Goal: Task Accomplishment & Management: Use online tool/utility

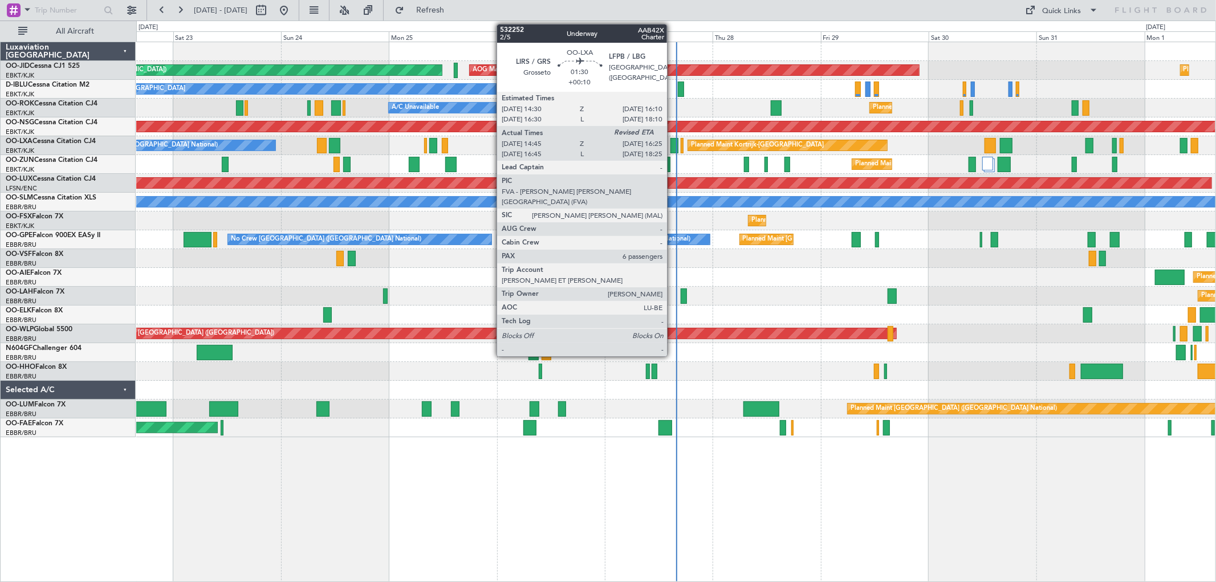
click at [673, 141] on div at bounding box center [674, 145] width 8 height 15
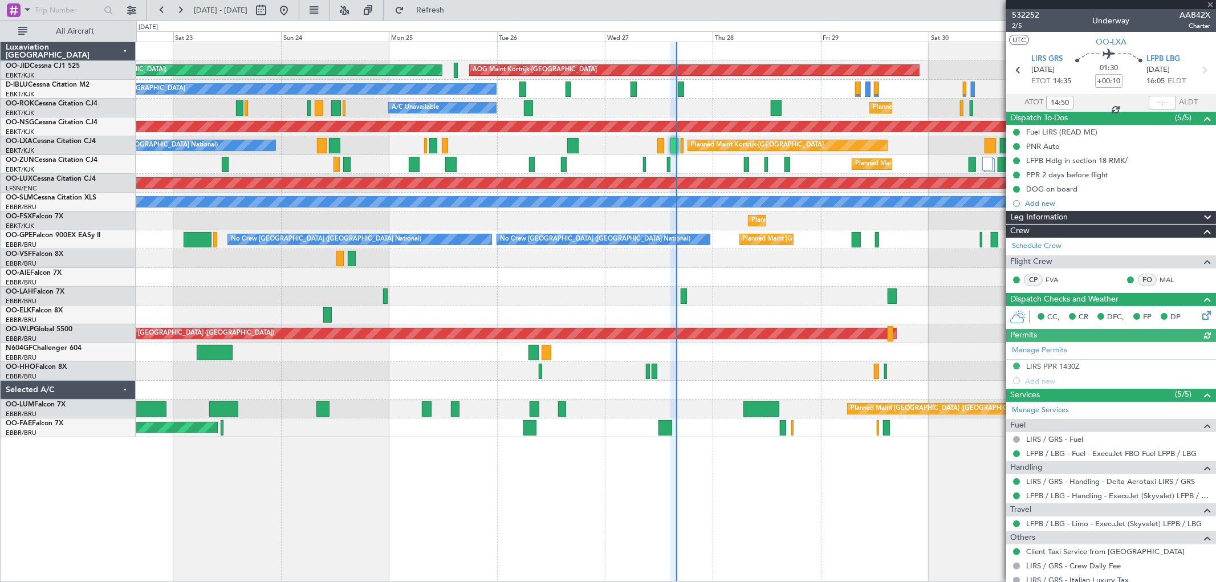
scroll to position [192, 0]
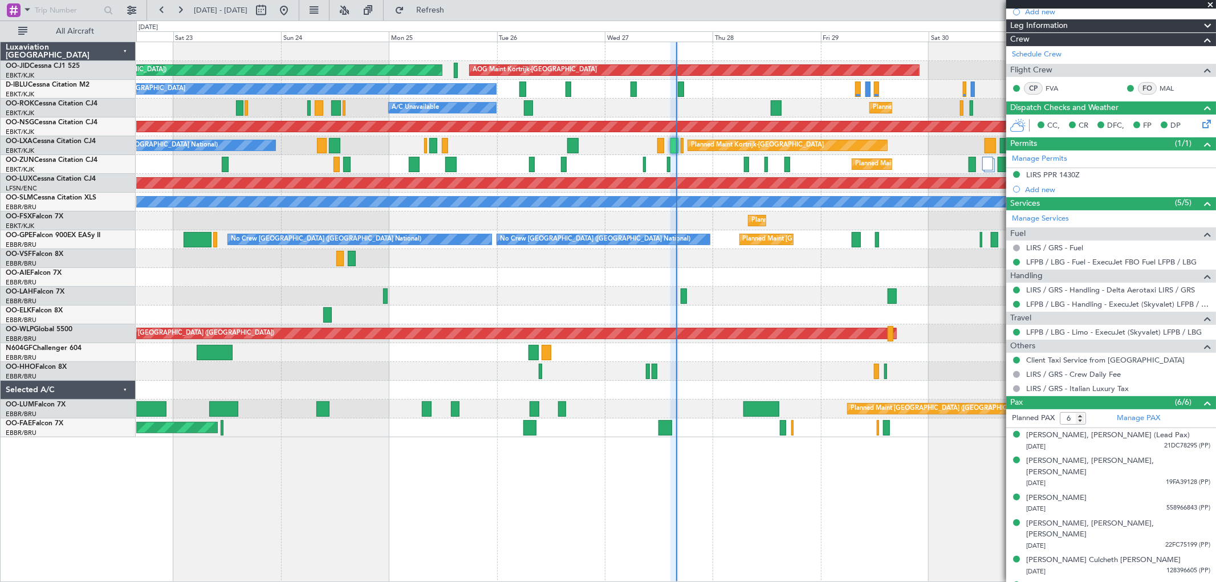
drag, startPoint x: 1209, startPoint y: 4, endPoint x: 1207, endPoint y: 12, distance: 8.2
click at [1210, 4] on span at bounding box center [1209, 5] width 11 height 10
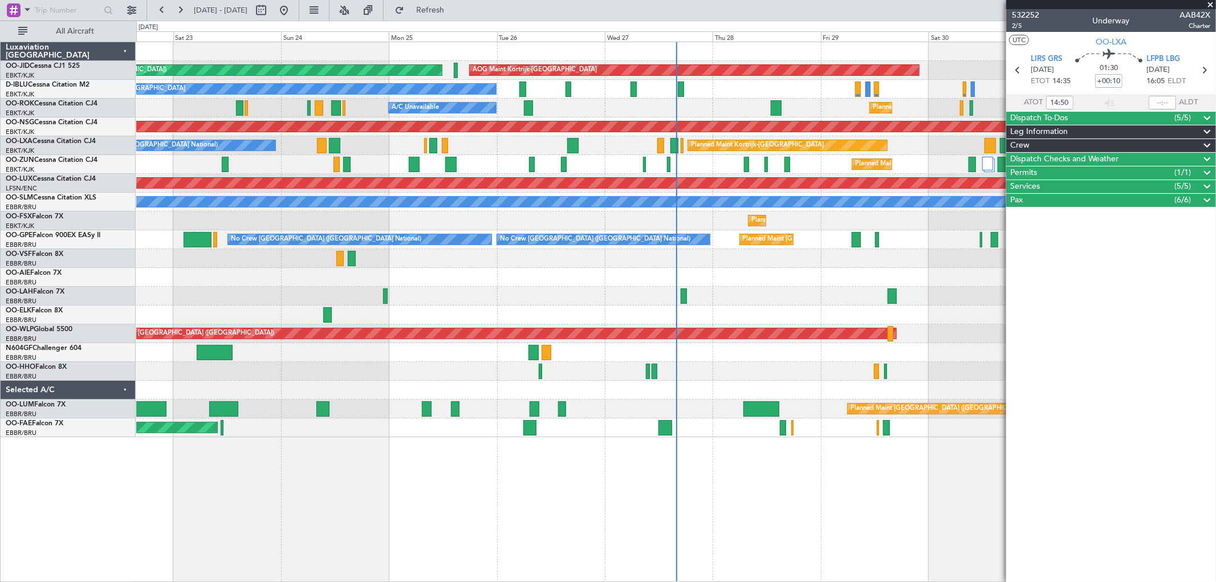
scroll to position [0, 0]
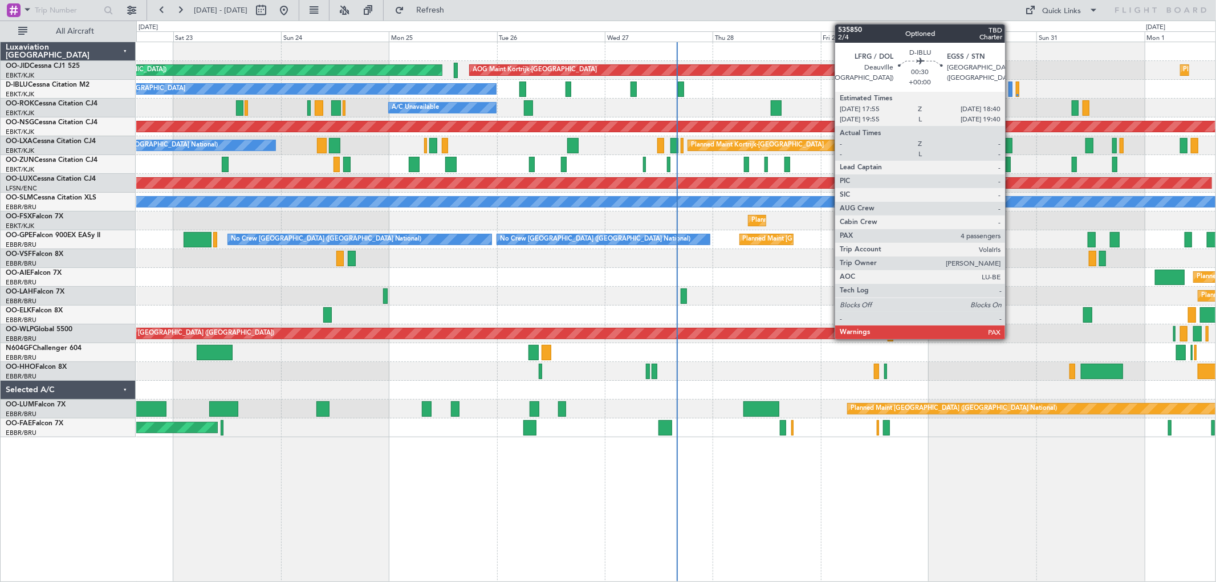
click at [1011, 90] on div at bounding box center [1009, 89] width 3 height 15
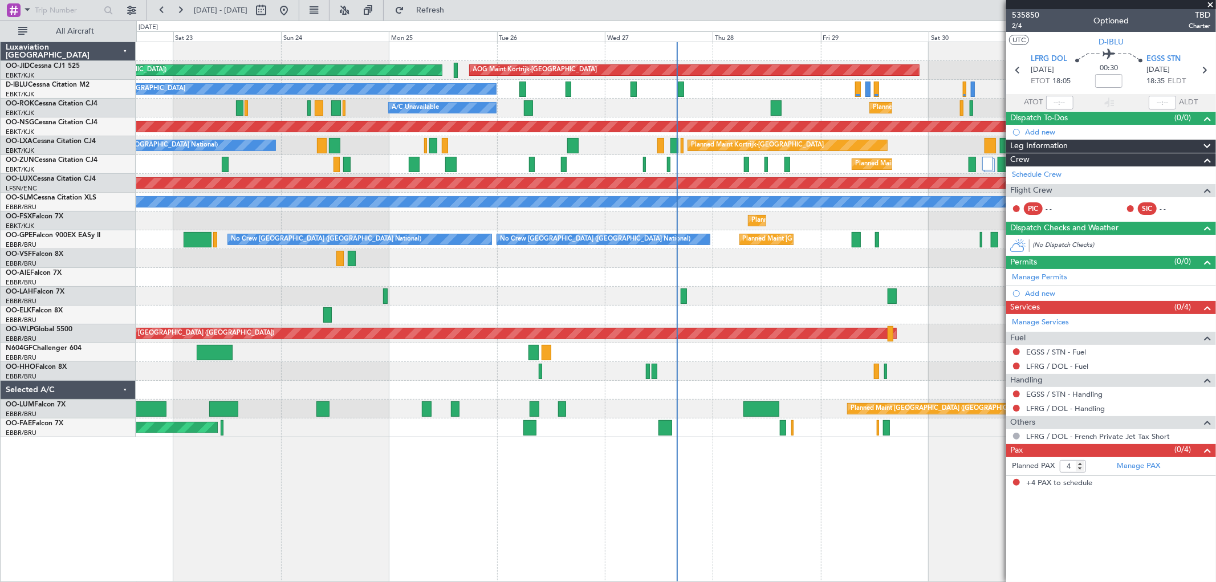
click at [1212, 3] on span at bounding box center [1209, 5] width 11 height 10
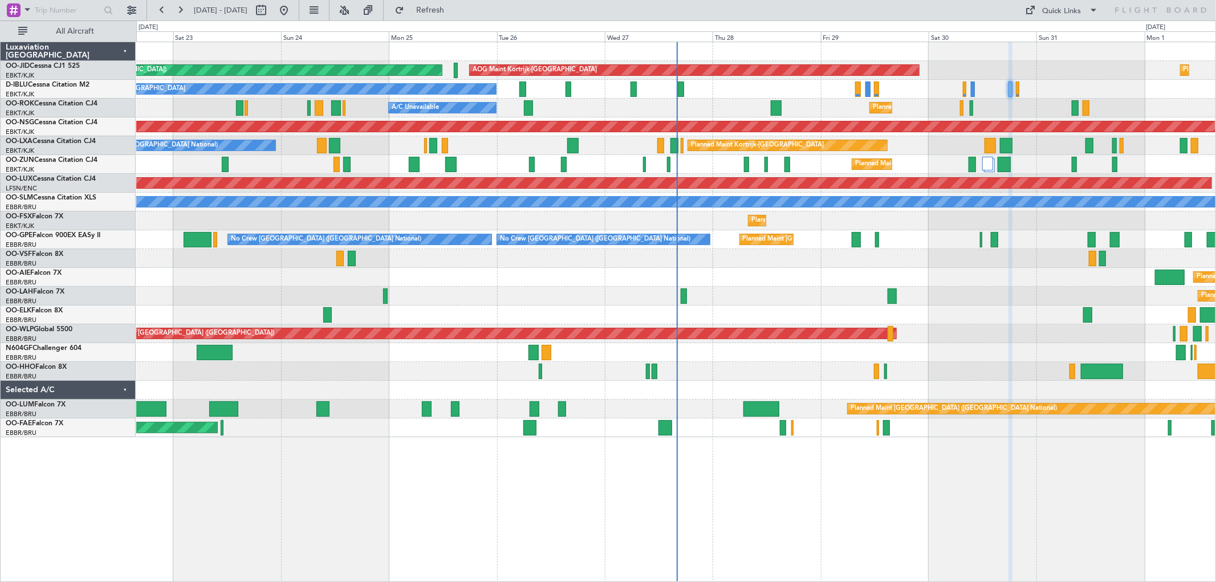
type input "0"
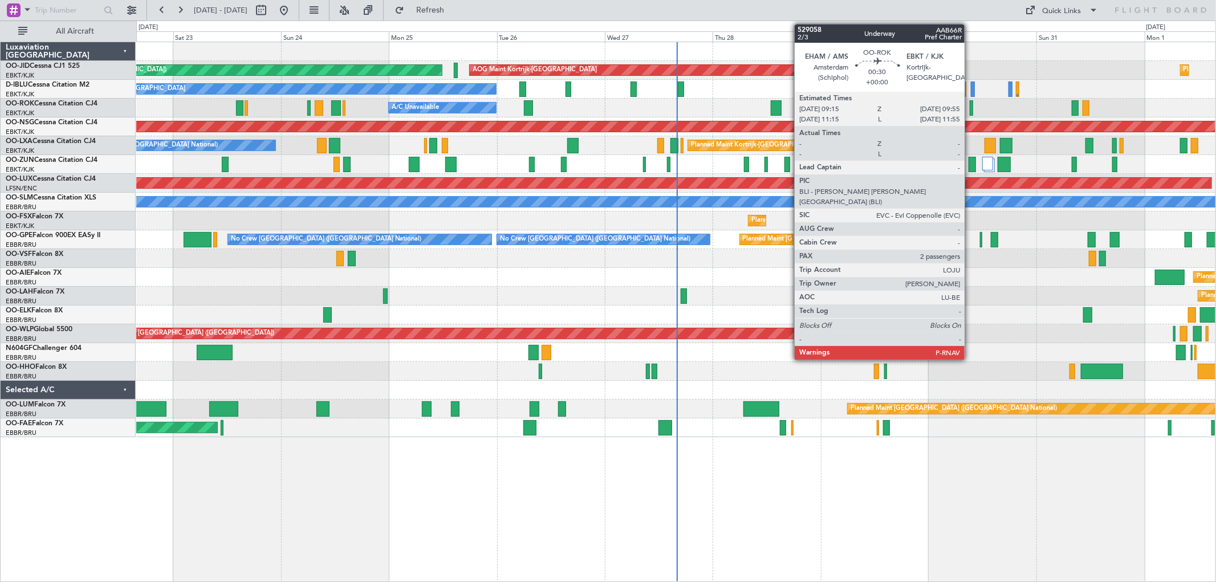
click at [970, 107] on div at bounding box center [971, 107] width 3 height 15
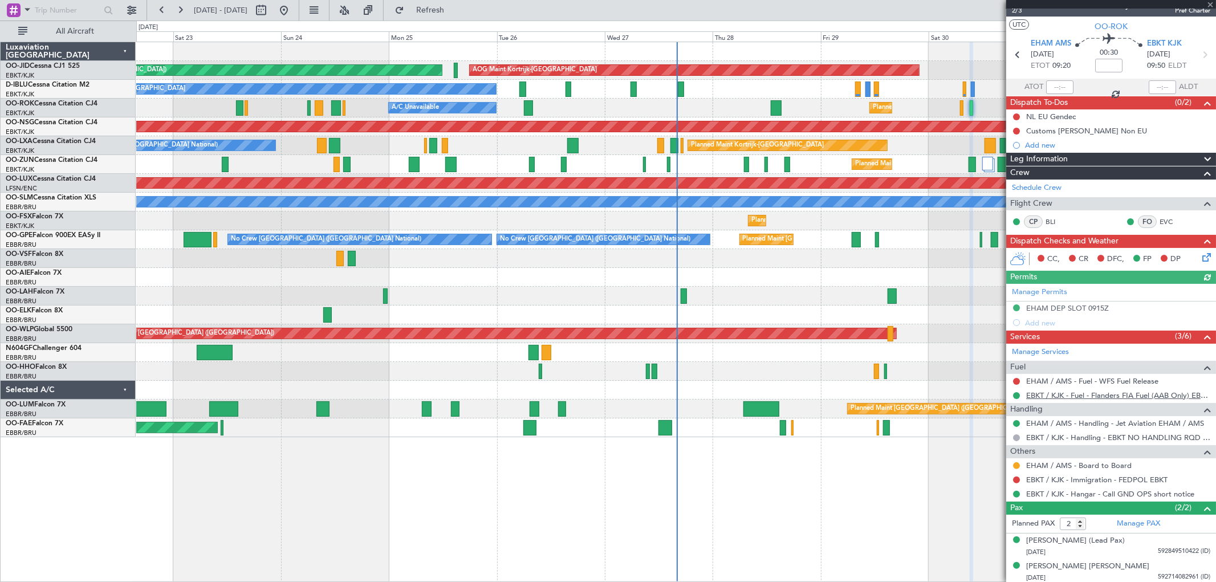
scroll to position [18, 0]
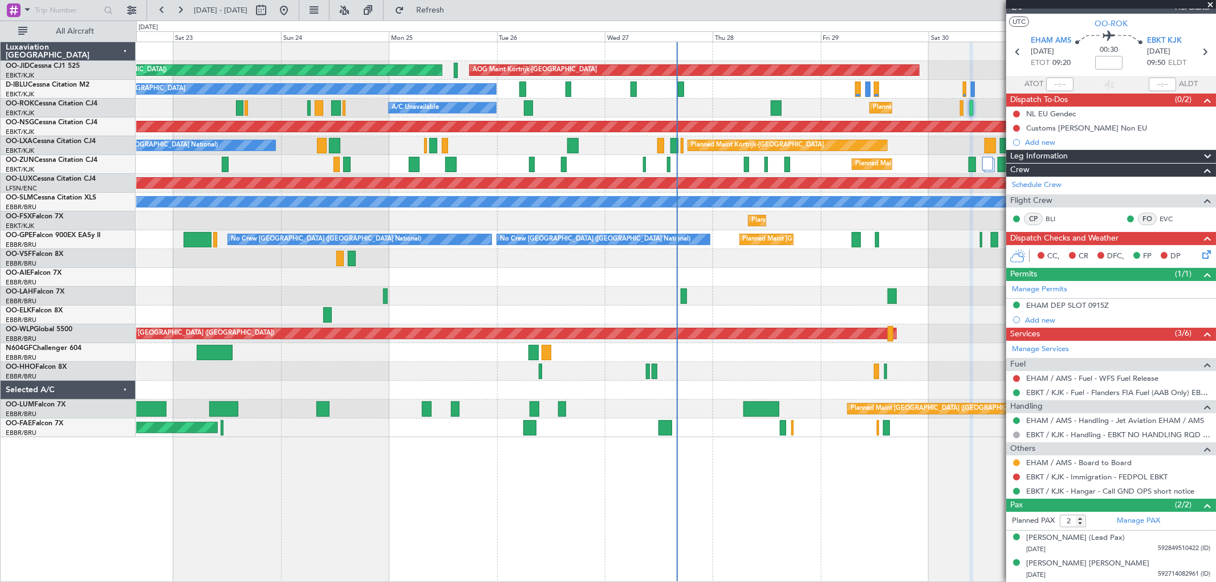
click at [1211, 6] on span at bounding box center [1209, 5] width 11 height 10
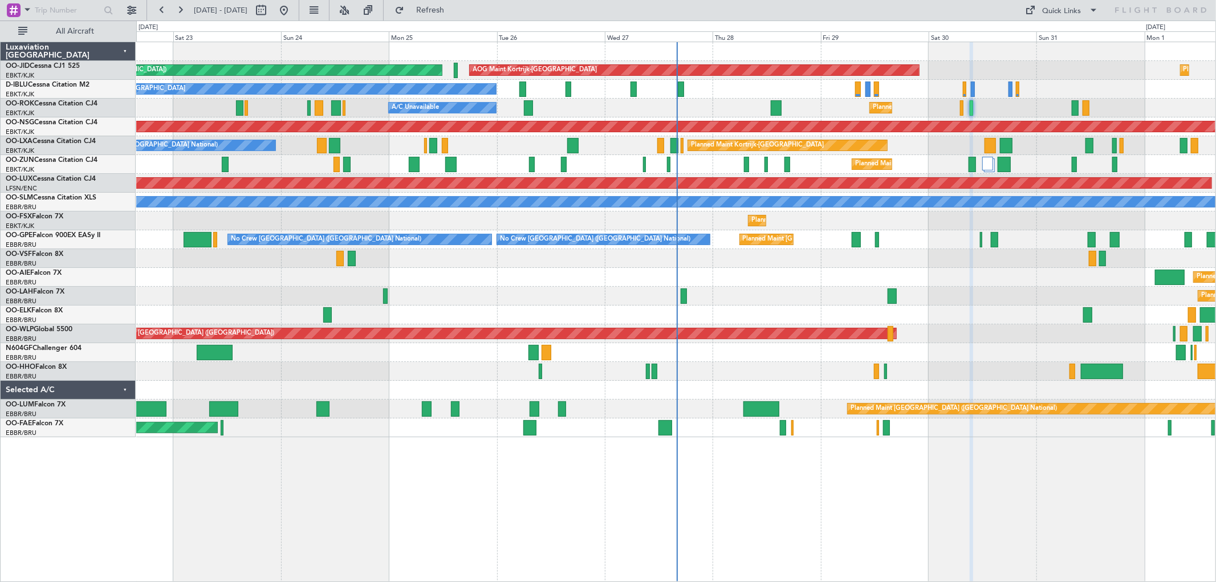
type input "0"
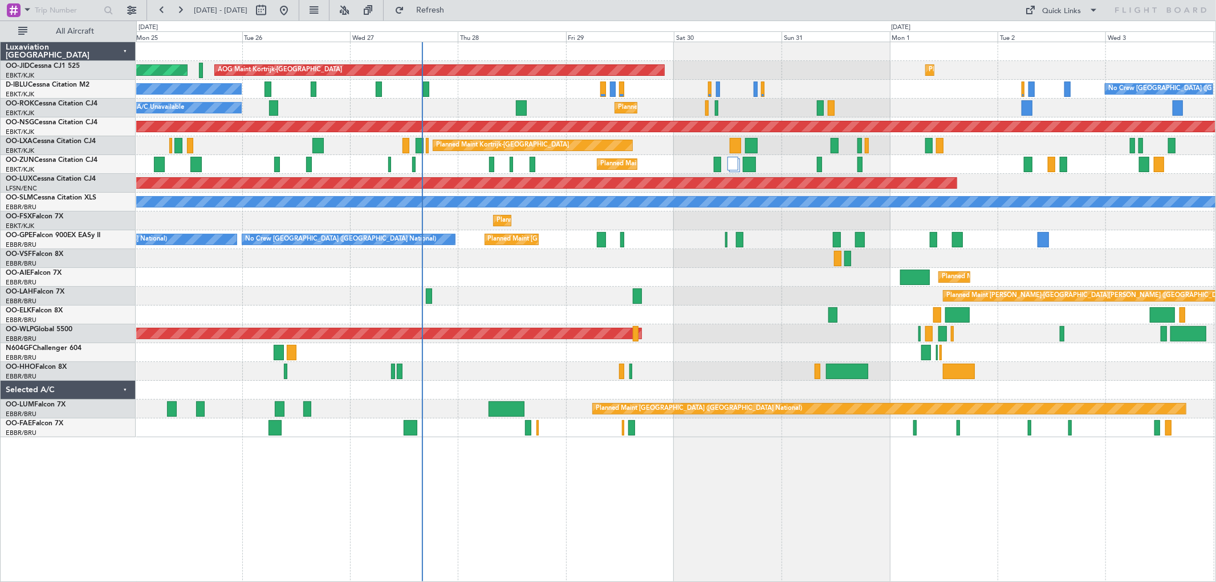
click at [852, 226] on div "Planned Maint [GEOGRAPHIC_DATA] ([GEOGRAPHIC_DATA]) Planned Maint [GEOGRAPHIC_D…" at bounding box center [675, 239] width 1079 height 395
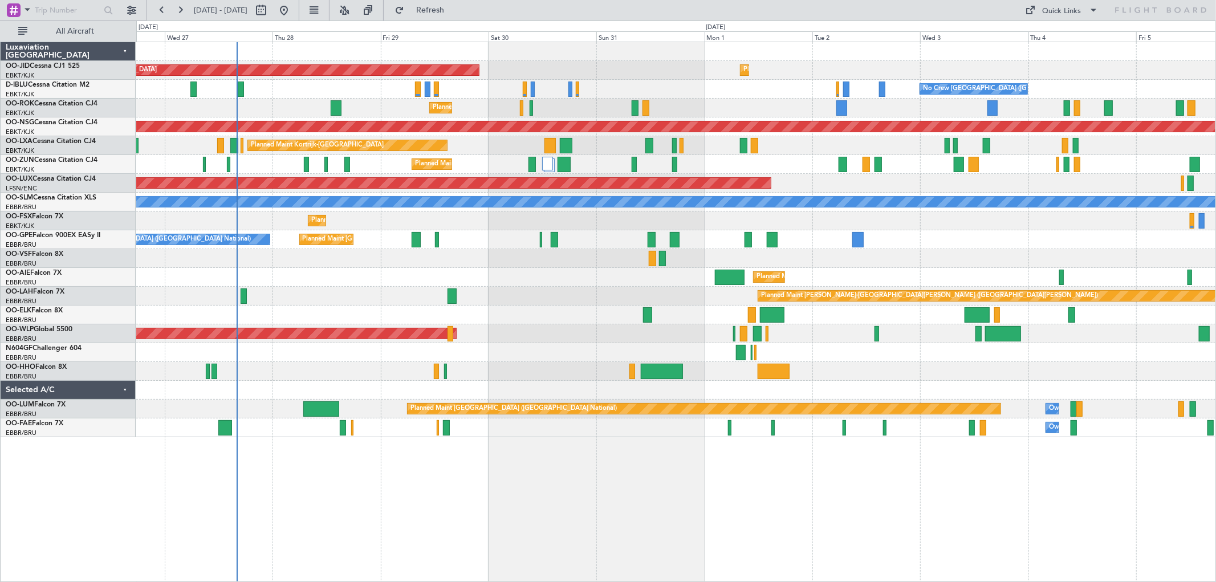
click at [858, 194] on div "Planned Maint Kortrijk-[GEOGRAPHIC_DATA] AOG Maint [GEOGRAPHIC_DATA]-[GEOGRAPHI…" at bounding box center [675, 239] width 1079 height 395
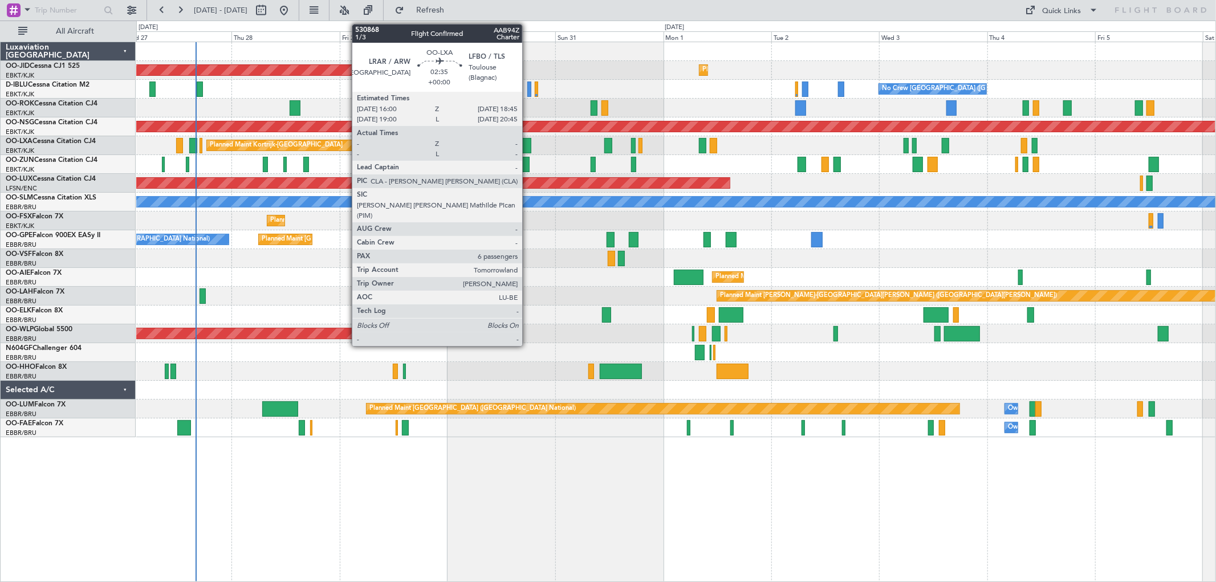
click at [528, 139] on div at bounding box center [525, 145] width 13 height 15
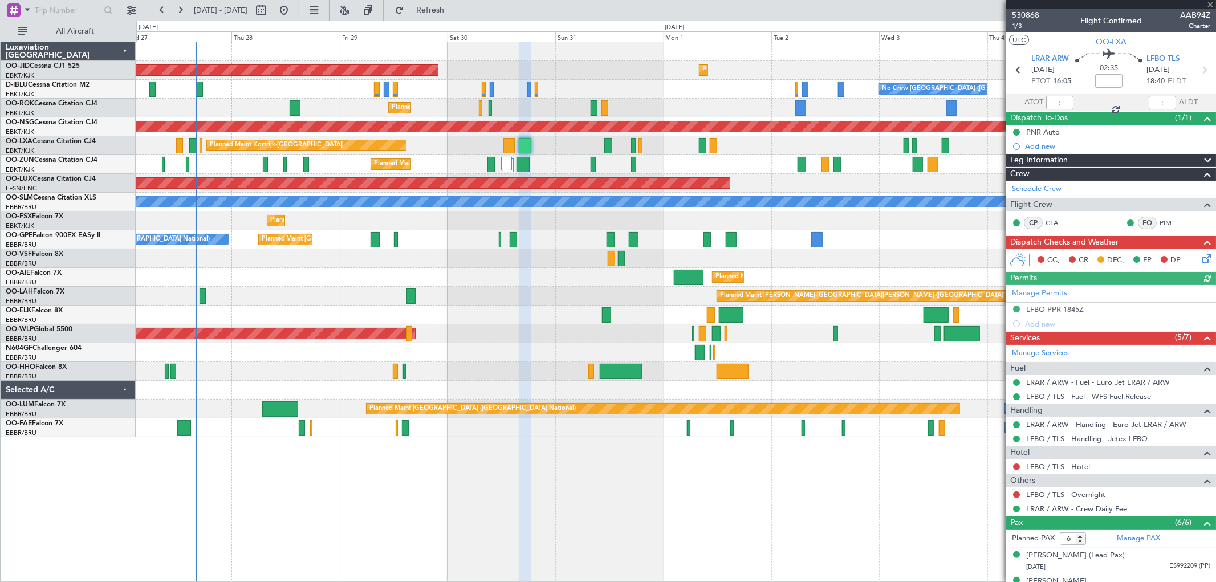
scroll to position [120, 0]
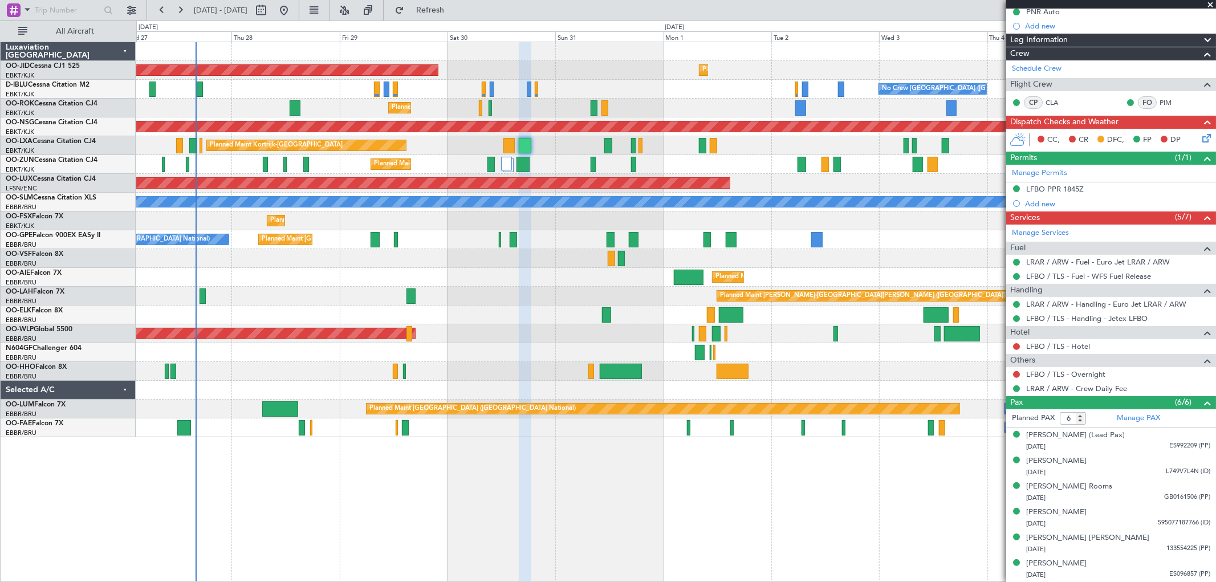
click at [1210, 3] on span at bounding box center [1209, 5] width 11 height 10
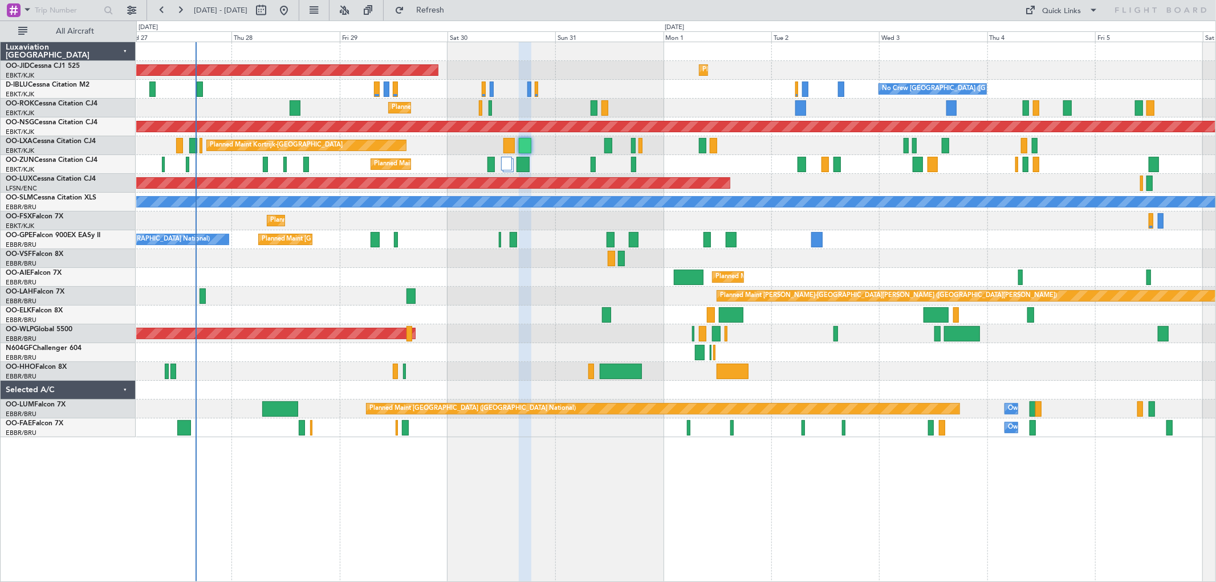
type input "0"
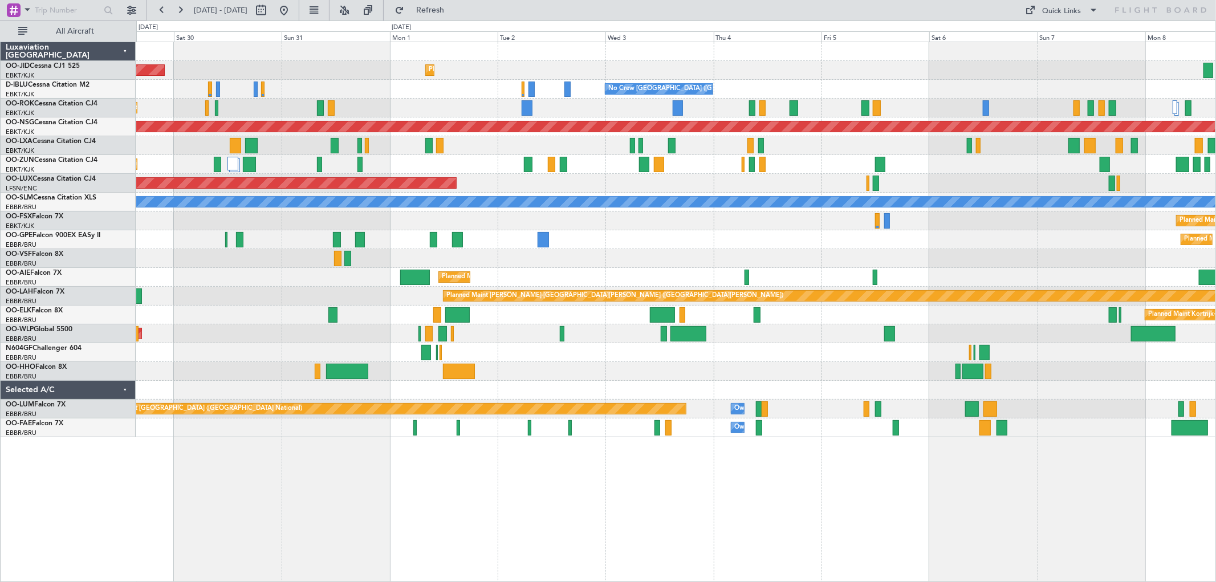
click at [773, 238] on div "Planned Maint Kortrijk-[GEOGRAPHIC_DATA] AOG Maint [GEOGRAPHIC_DATA]-[GEOGRAPHI…" at bounding box center [675, 239] width 1079 height 395
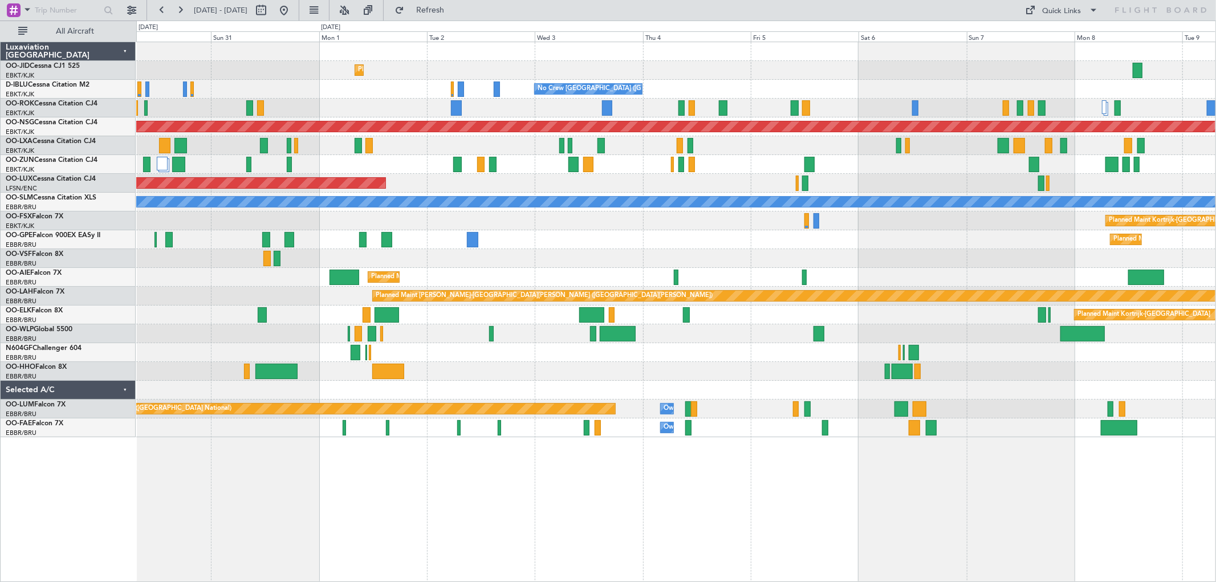
click at [915, 213] on div "Planned Maint Kortrijk-[GEOGRAPHIC_DATA] AOG Maint [GEOGRAPHIC_DATA]-[GEOGRAPHI…" at bounding box center [675, 239] width 1079 height 395
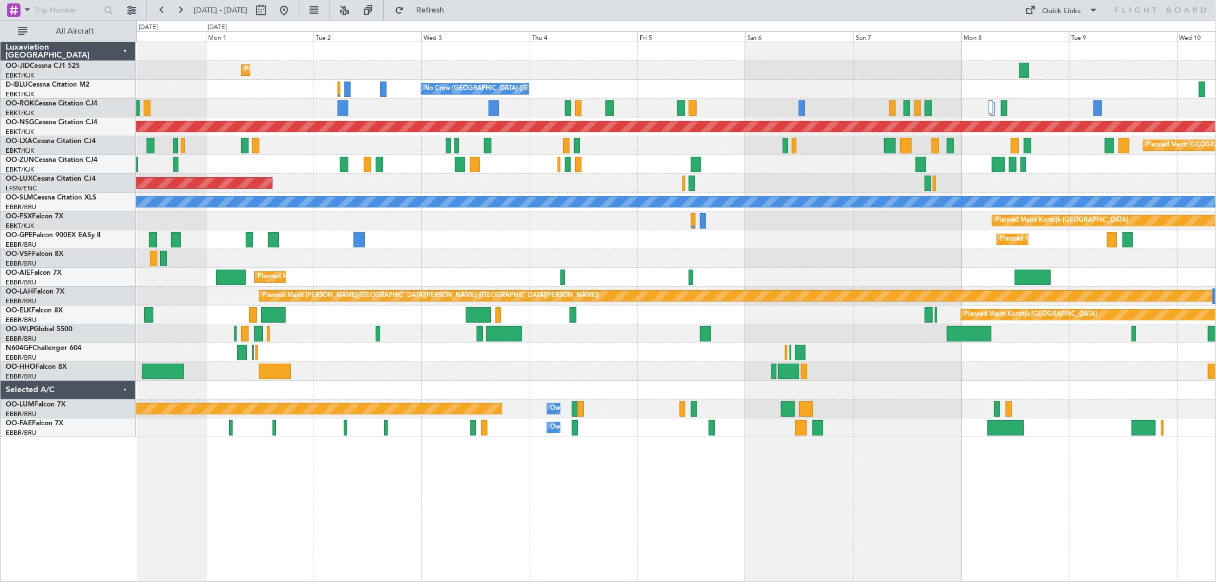
click at [583, 264] on div "Planned Maint Kortrijk-[GEOGRAPHIC_DATA] AOG Maint [GEOGRAPHIC_DATA]-[GEOGRAPHI…" at bounding box center [675, 239] width 1079 height 395
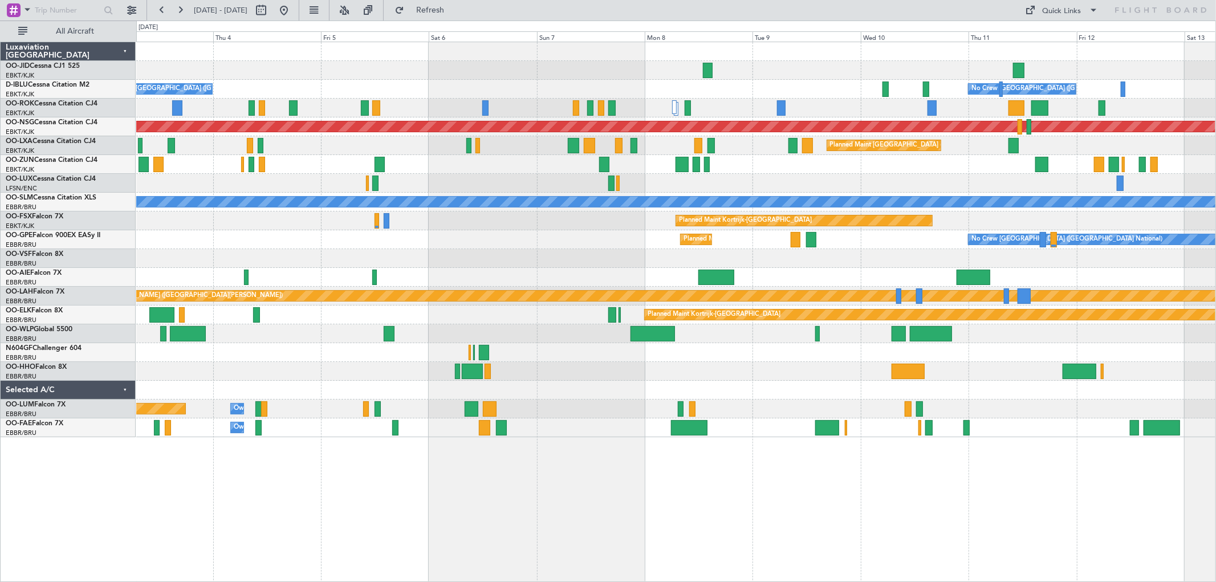
click at [708, 234] on div "Planned Maint Kortrijk-[GEOGRAPHIC_DATA] No Crew [GEOGRAPHIC_DATA] (Brussels Na…" at bounding box center [675, 239] width 1079 height 395
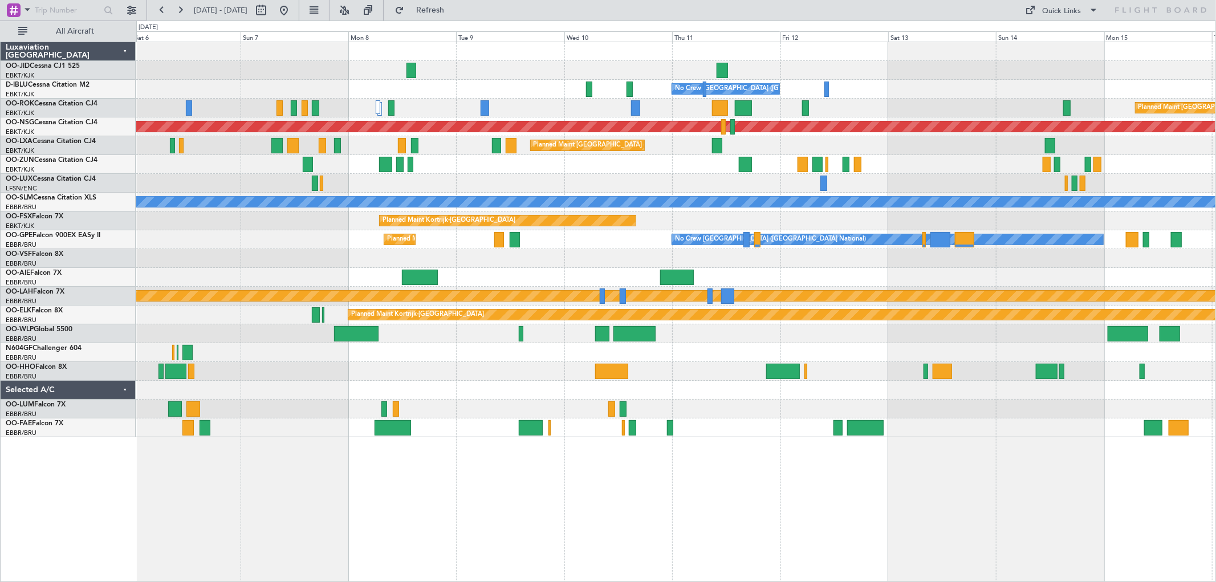
click at [1067, 217] on div "Planned Maint Kortrijk-[GEOGRAPHIC_DATA]" at bounding box center [675, 220] width 1079 height 19
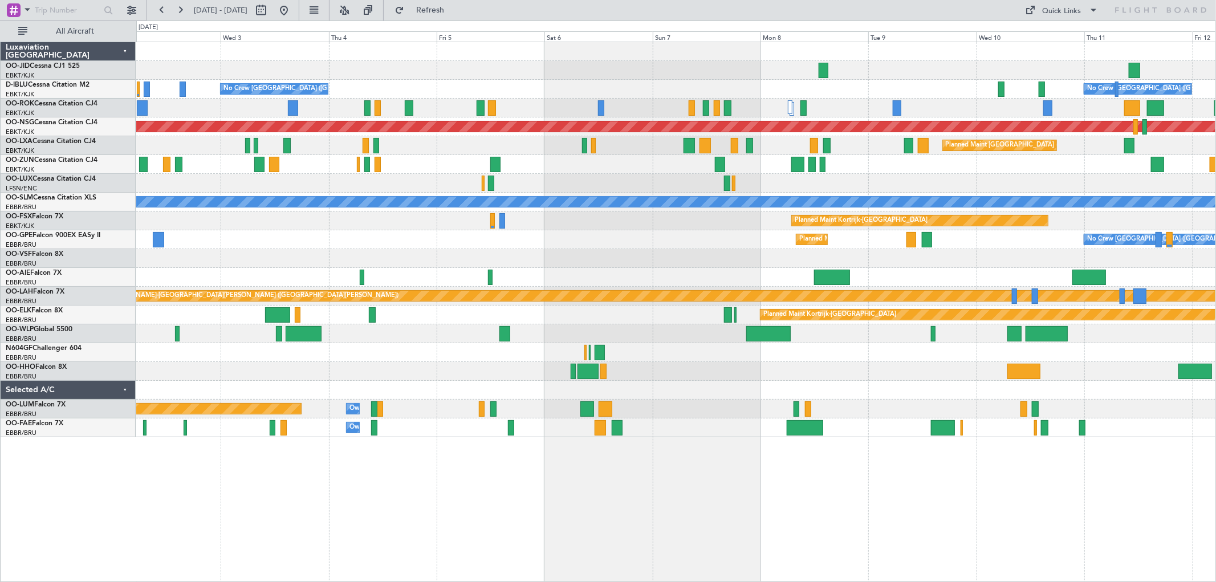
click at [850, 120] on div "Planned Maint Kortrijk-[GEOGRAPHIC_DATA] No Crew [GEOGRAPHIC_DATA] (Brussels Na…" at bounding box center [675, 239] width 1079 height 395
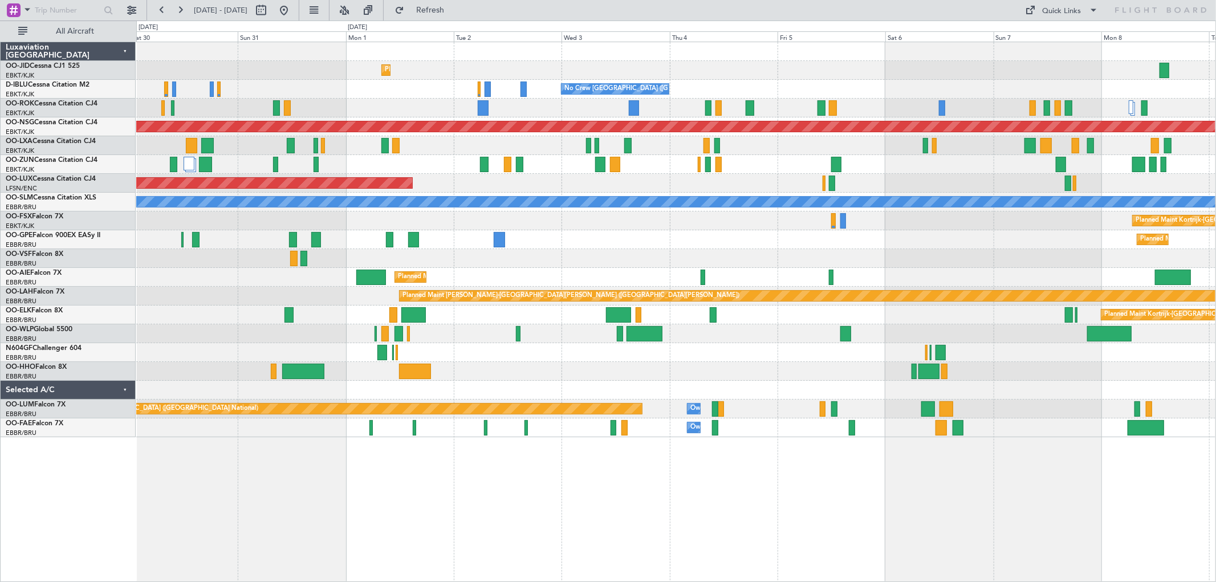
click at [1052, 106] on div "Planned Maint Kortrijk-[GEOGRAPHIC_DATA] AOG Maint [GEOGRAPHIC_DATA]-[GEOGRAPHI…" at bounding box center [675, 239] width 1079 height 395
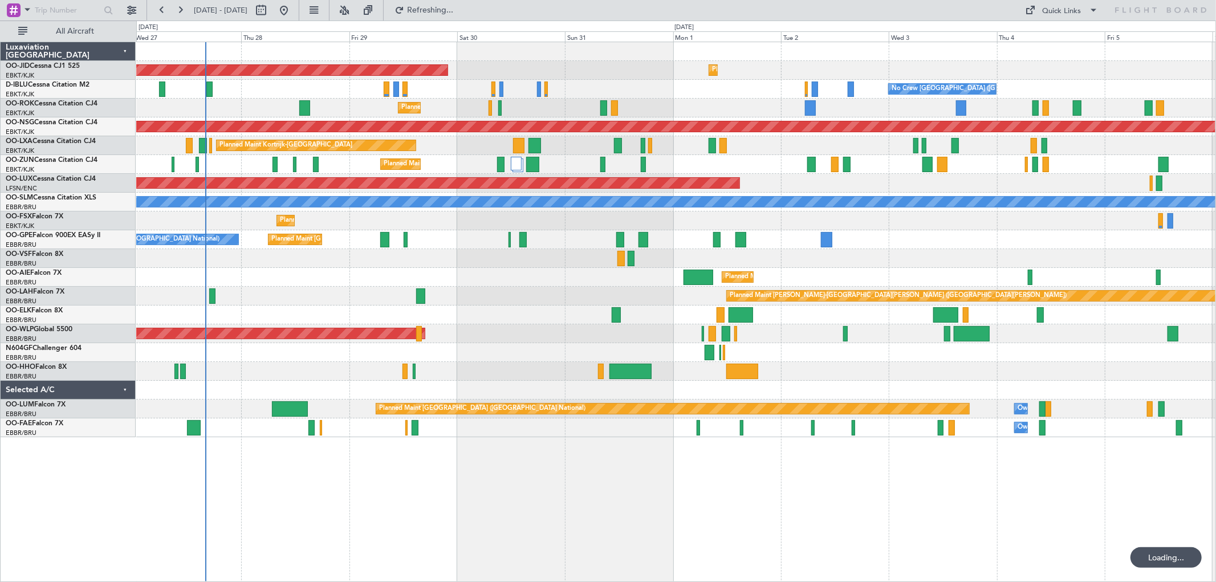
click at [1074, 139] on div "Planned Maint Kortrijk-[GEOGRAPHIC_DATA] AOG Maint [GEOGRAPHIC_DATA]-[GEOGRAPHI…" at bounding box center [675, 239] width 1079 height 395
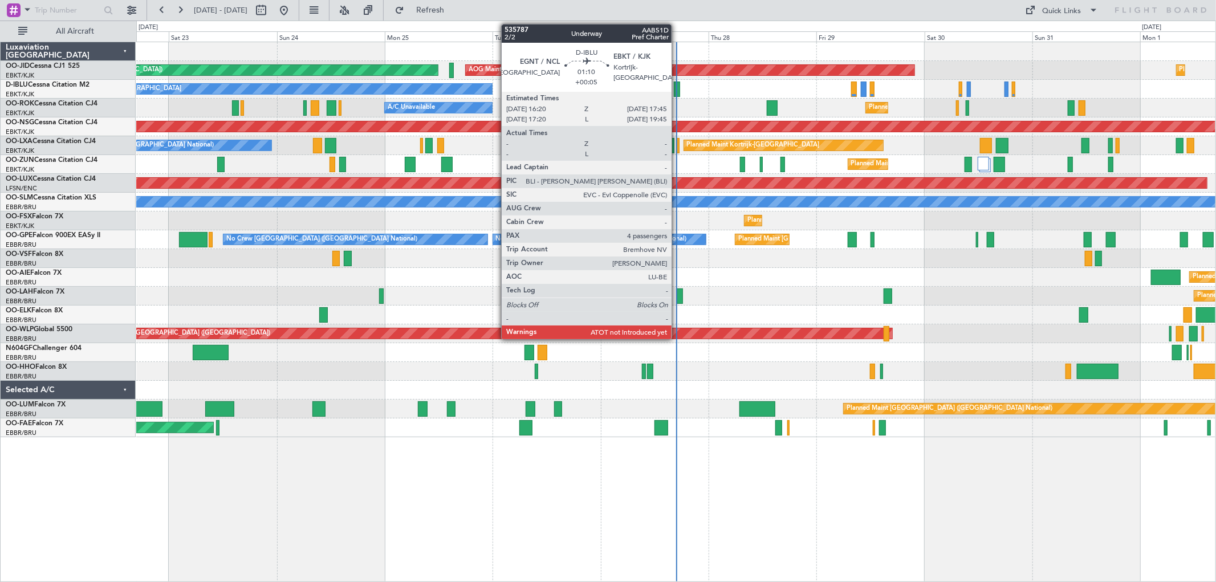
click at [677, 91] on div at bounding box center [677, 89] width 7 height 15
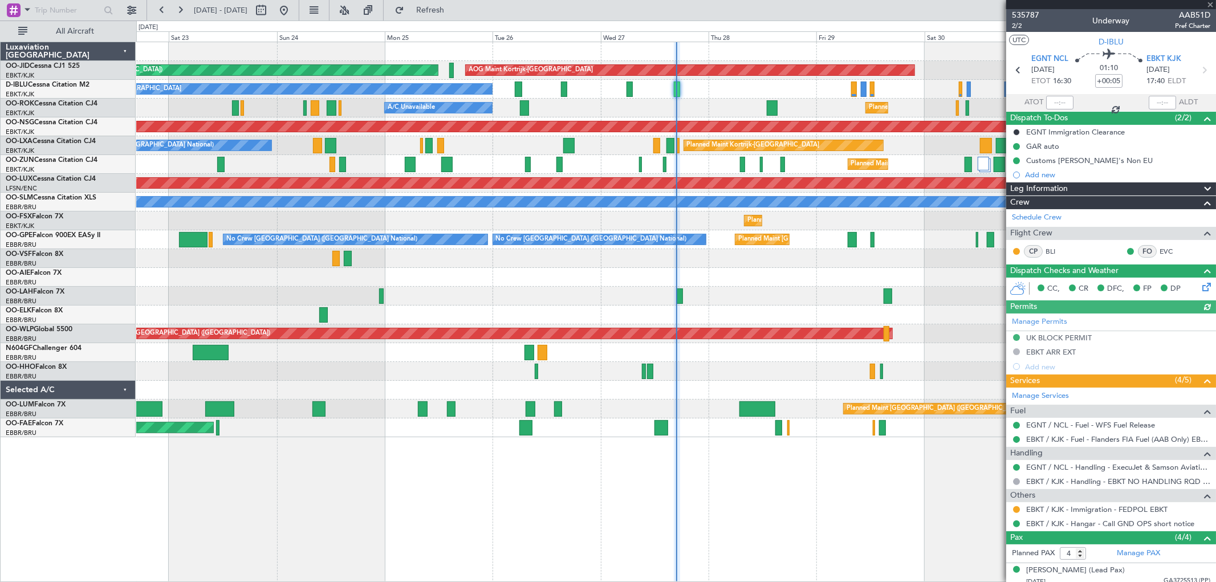
scroll to position [83, 0]
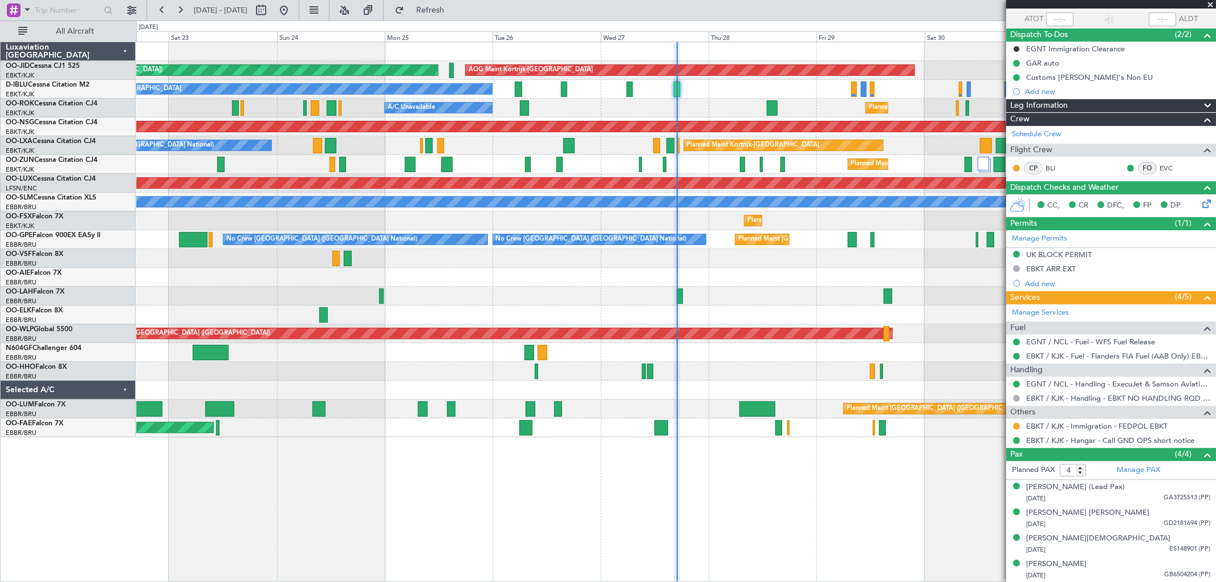
click at [1210, 3] on span at bounding box center [1209, 5] width 11 height 10
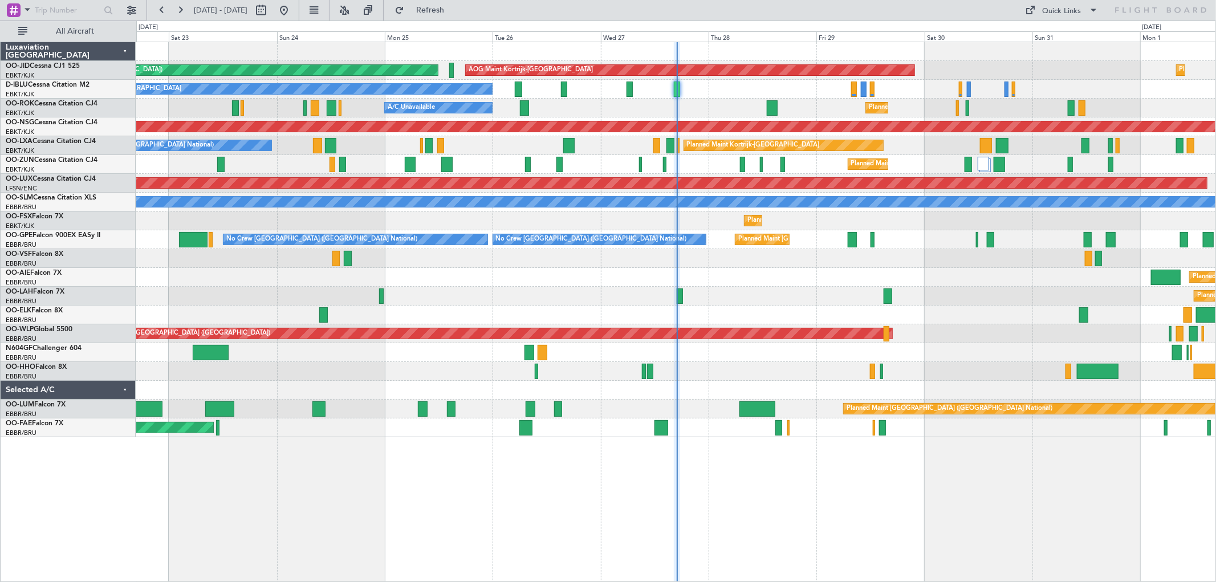
type input "0"
